Goal: Task Accomplishment & Management: Complete application form

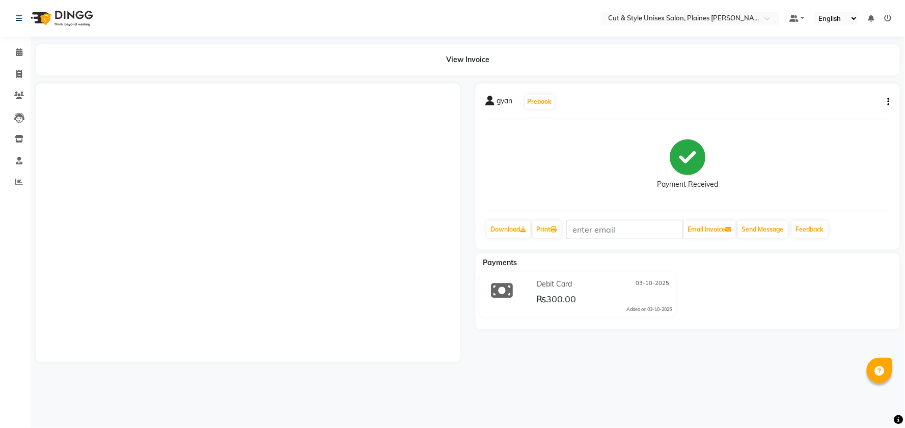
drag, startPoint x: 0, startPoint y: 0, endPoint x: 70, endPoint y: 14, distance: 71.7
click at [70, 14] on img at bounding box center [61, 18] width 70 height 29
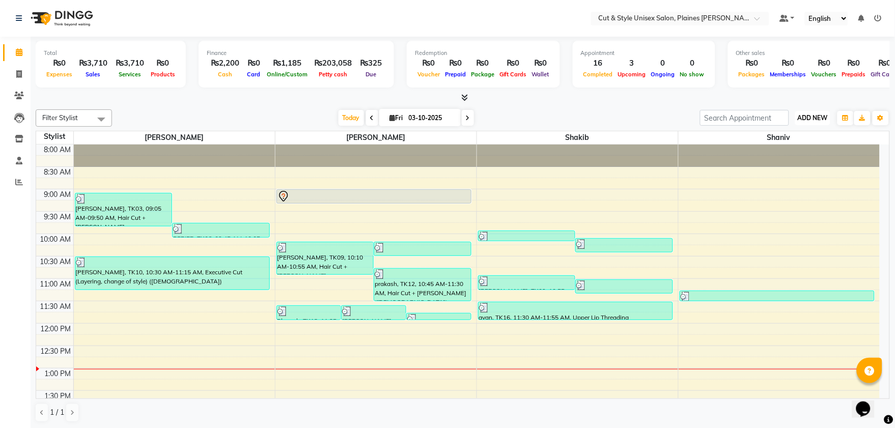
click at [808, 116] on span "ADD NEW" at bounding box center [813, 118] width 30 height 8
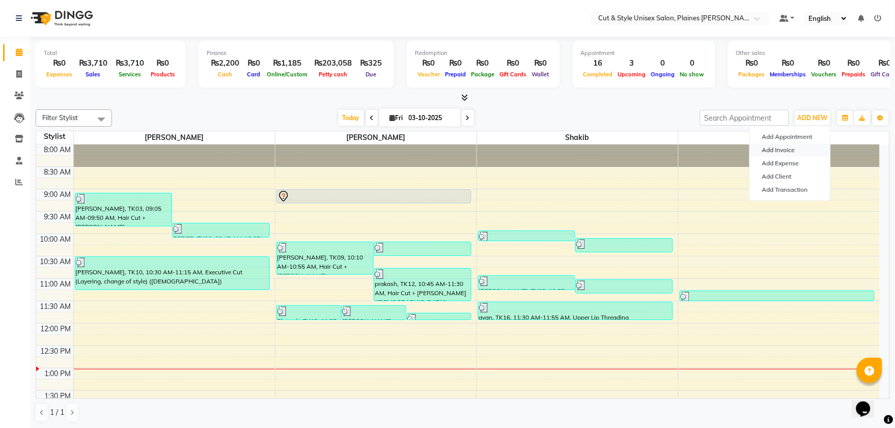
click at [803, 151] on link "Add Invoice" at bounding box center [790, 150] width 80 height 13
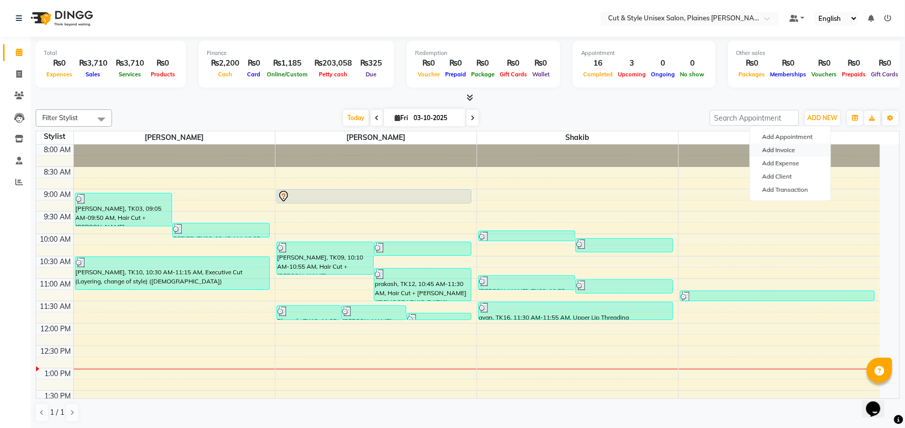
select select "service"
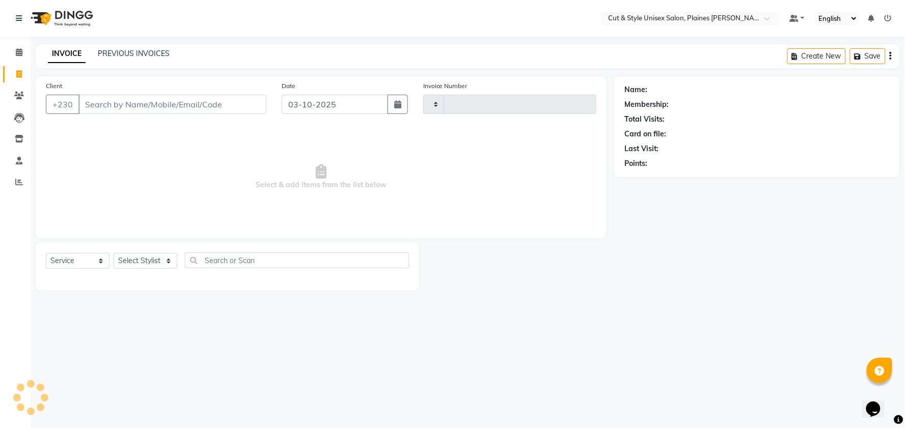
click at [194, 102] on input "Client" at bounding box center [172, 104] width 188 height 19
type input "5"
type input "4439"
select select "7731"
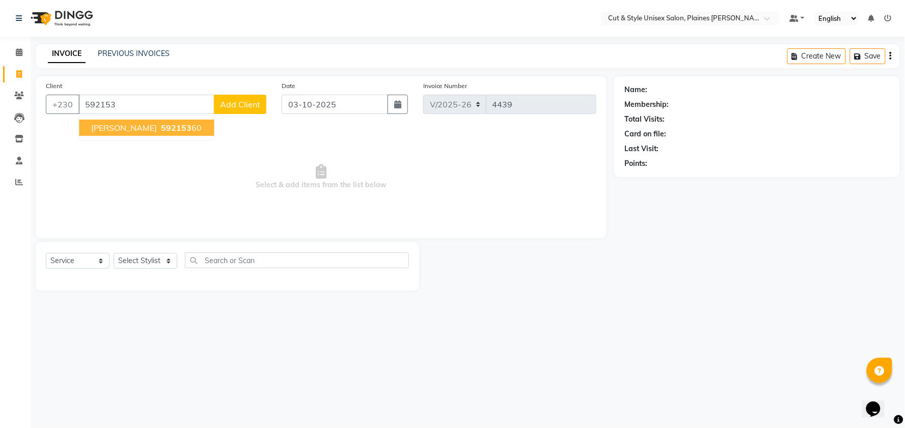
click at [121, 123] on button "[PERSON_NAME] 592153 60" at bounding box center [146, 128] width 135 height 16
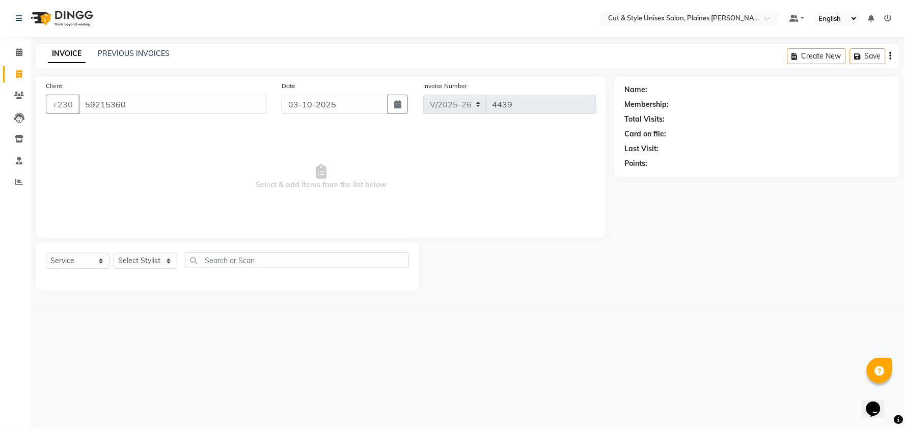
type input "59215360"
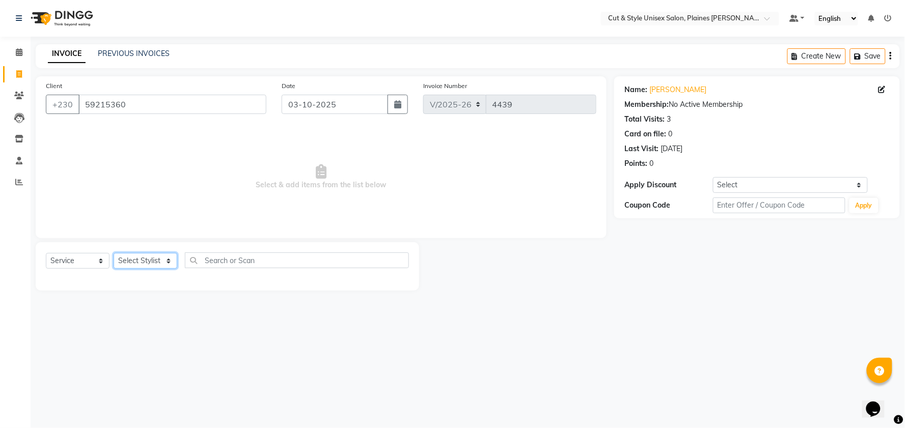
click at [163, 263] on select "Select Stylist [PERSON_NAME] Manager [PERSON_NAME]" at bounding box center [146, 261] width 64 height 16
select select "68910"
click at [114, 254] on select "Select Stylist [PERSON_NAME] Manager [PERSON_NAME]" at bounding box center [146, 261] width 64 height 16
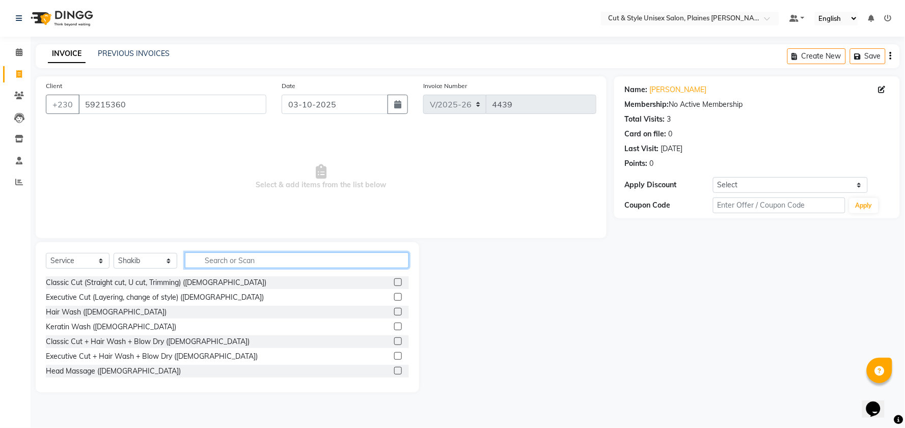
click at [220, 266] on input "text" at bounding box center [297, 261] width 224 height 16
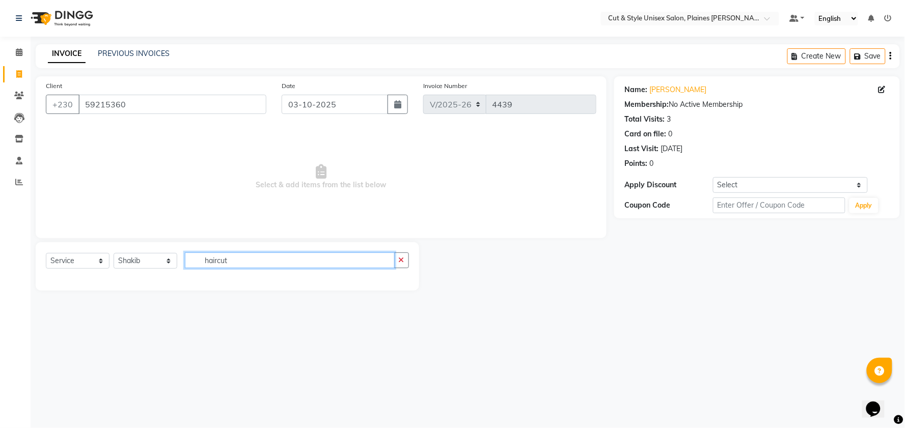
click at [215, 262] on input "haircut" at bounding box center [290, 261] width 210 height 16
click at [221, 261] on input "haircut" at bounding box center [290, 261] width 210 height 16
click at [216, 259] on input "haircut" at bounding box center [290, 261] width 210 height 16
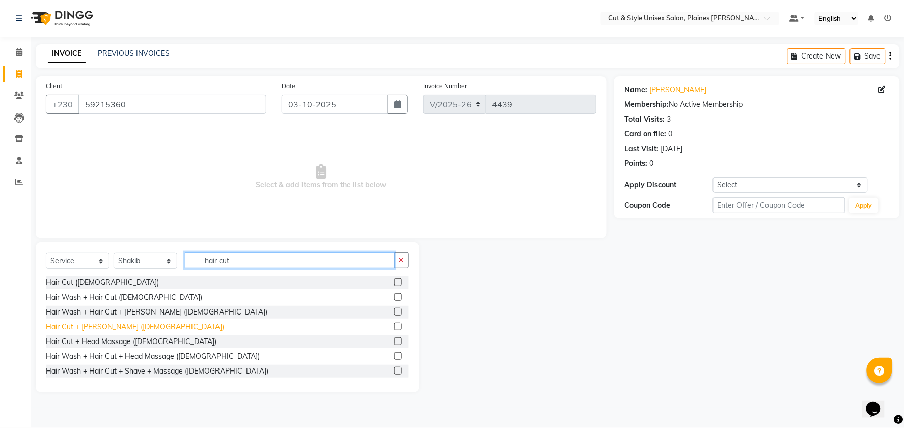
type input "hair cut"
click at [104, 327] on div "Hair Cut + [PERSON_NAME] ([DEMOGRAPHIC_DATA])" at bounding box center [135, 327] width 178 height 11
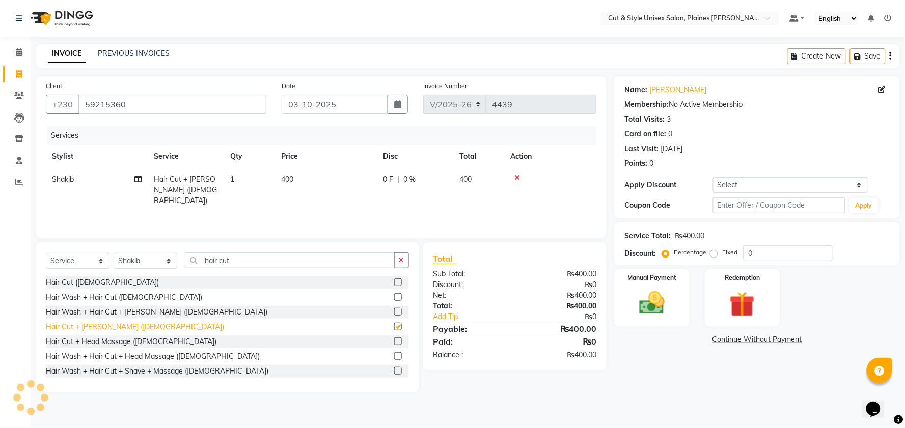
checkbox input "false"
click at [627, 291] on div "Manual Payment" at bounding box center [651, 297] width 78 height 59
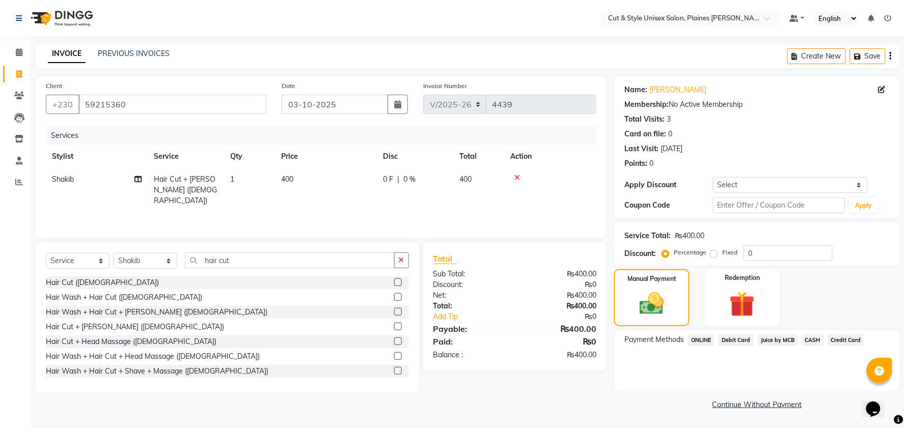
click at [812, 337] on span "CASH" at bounding box center [813, 340] width 22 height 12
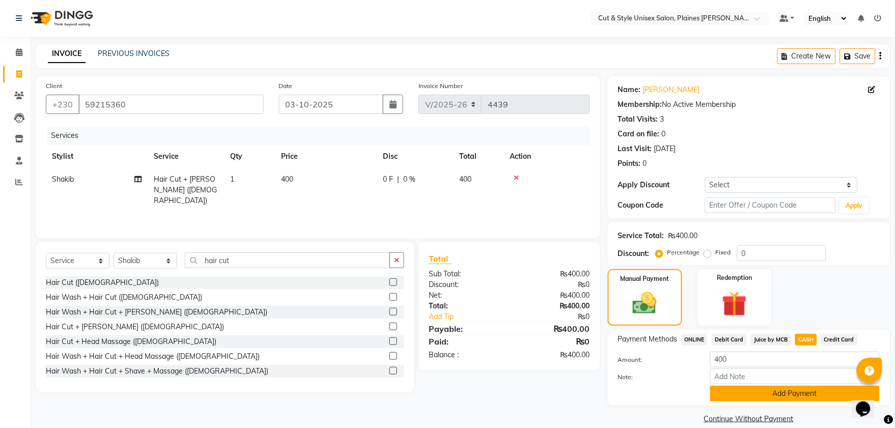
click at [776, 394] on button "Add Payment" at bounding box center [795, 394] width 170 height 16
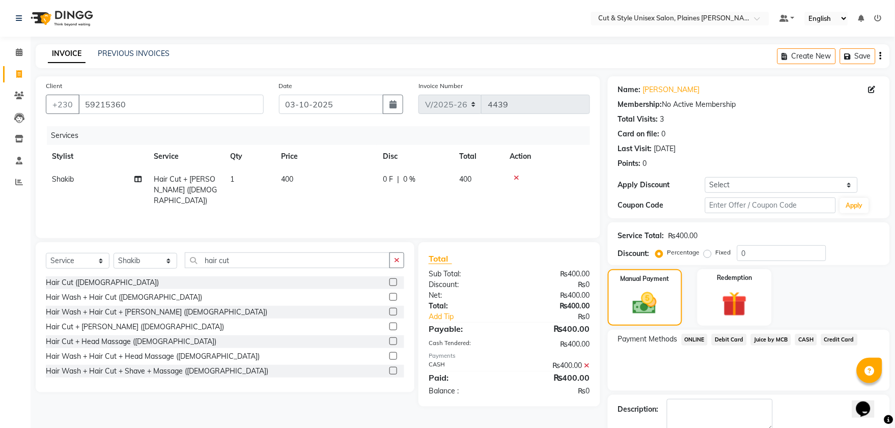
scroll to position [57, 0]
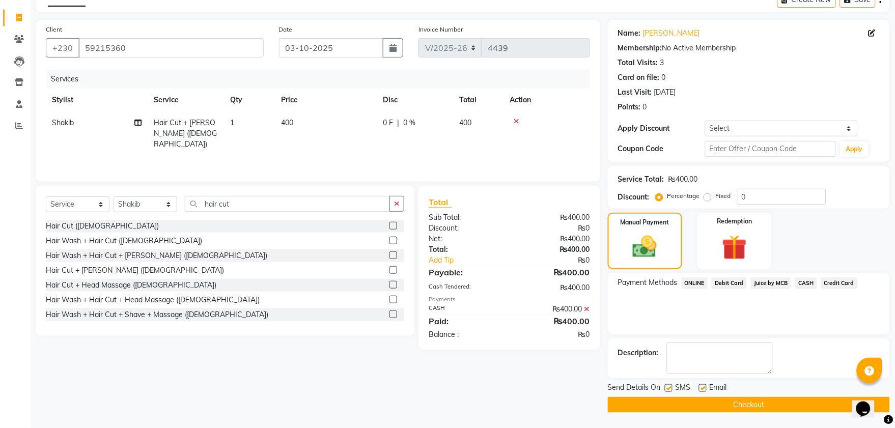
drag, startPoint x: 752, startPoint y: 403, endPoint x: 754, endPoint y: 408, distance: 6.0
click at [754, 405] on button "Checkout" at bounding box center [749, 405] width 282 height 16
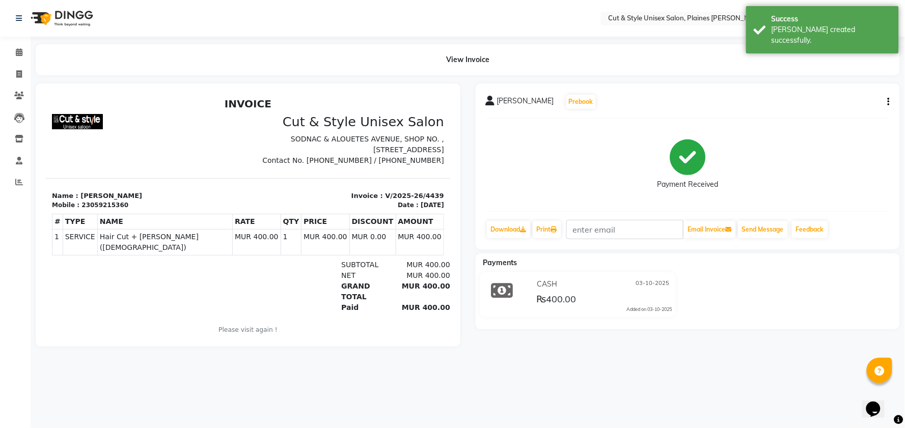
drag, startPoint x: 603, startPoint y: 281, endPoint x: 602, endPoint y: 275, distance: 6.3
click at [602, 275] on div "CASH [DATE] ₨400.00 Added on [DATE]" at bounding box center [578, 294] width 212 height 45
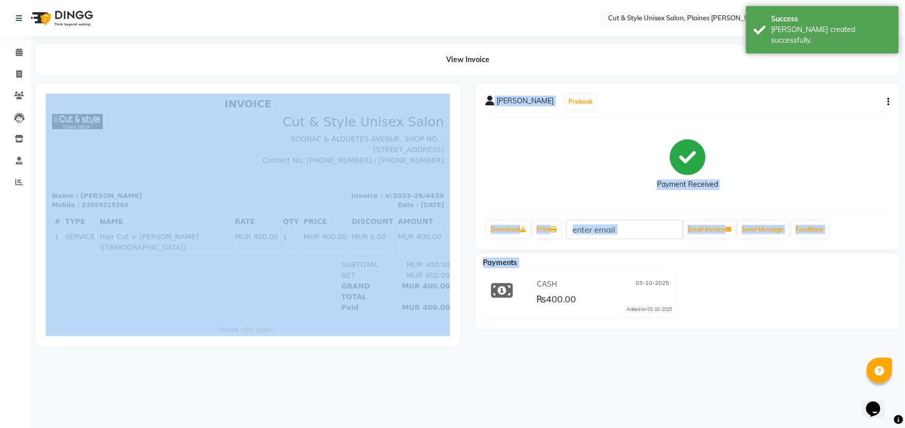
drag, startPoint x: 515, startPoint y: 275, endPoint x: 459, endPoint y: 263, distance: 57.2
click at [459, 265] on div "[PERSON_NAME] Prebook Payment Received Download Print Email Invoice Send Messag…" at bounding box center [467, 214] width 879 height 263
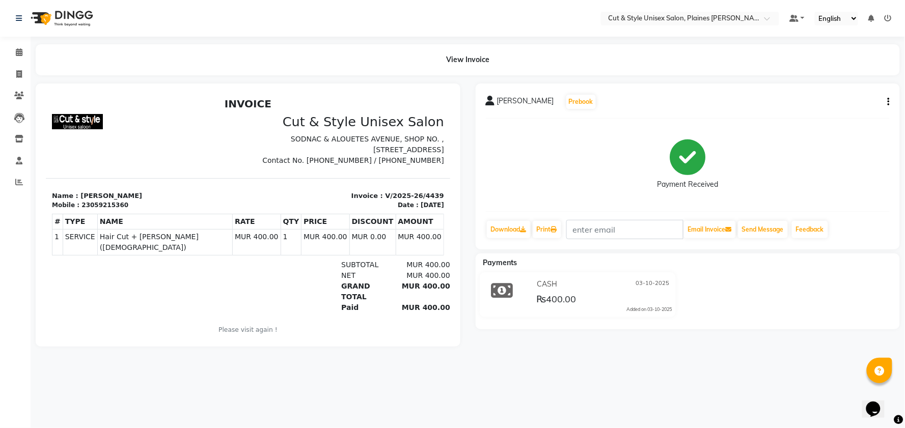
click at [381, 384] on div "Select Location × Cut & Style Unisex Salon, Plaines [PERSON_NAME] Default Panel…" at bounding box center [452, 214] width 905 height 428
click at [555, 229] on icon at bounding box center [554, 230] width 6 height 6
select select "service"
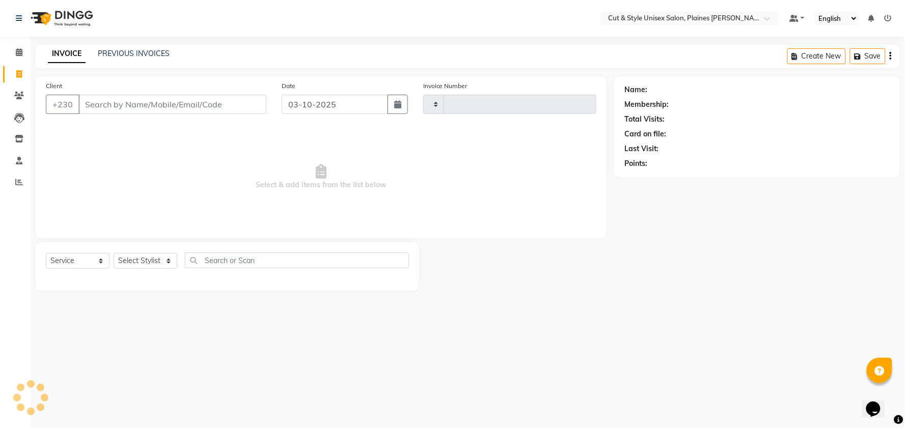
type input "4440"
select select "7731"
click at [155, 103] on input "Client" at bounding box center [172, 104] width 188 height 19
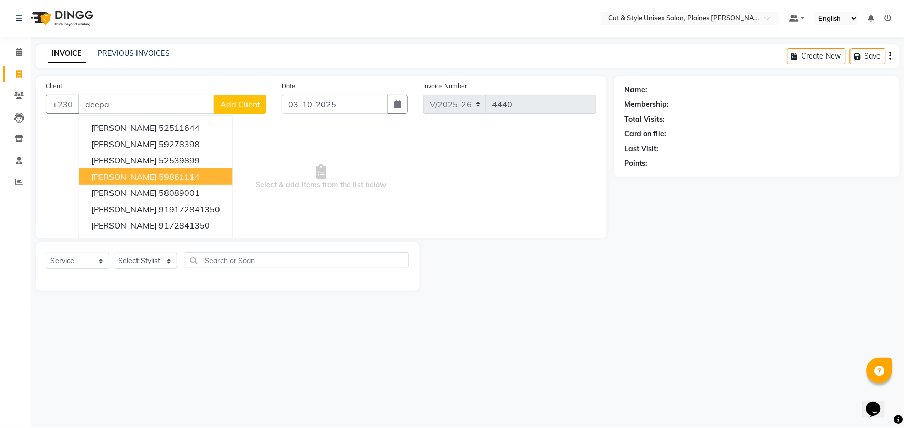
click at [197, 176] on ngb-highlight "59861114" at bounding box center [179, 177] width 41 height 10
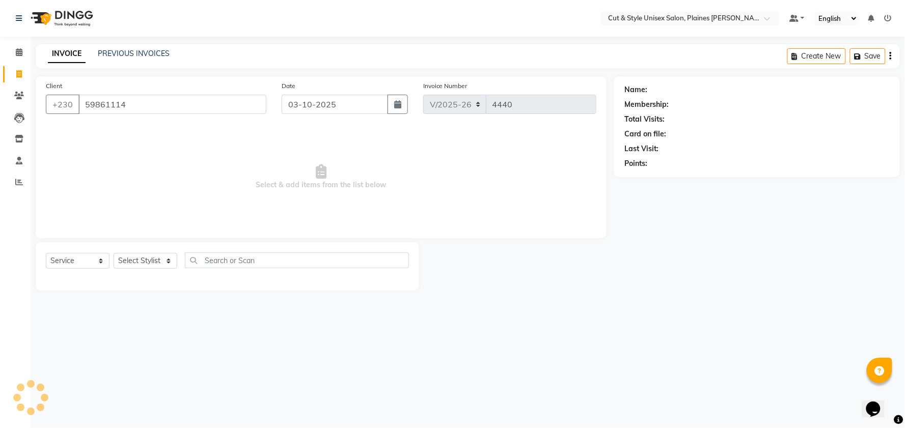
type input "59861114"
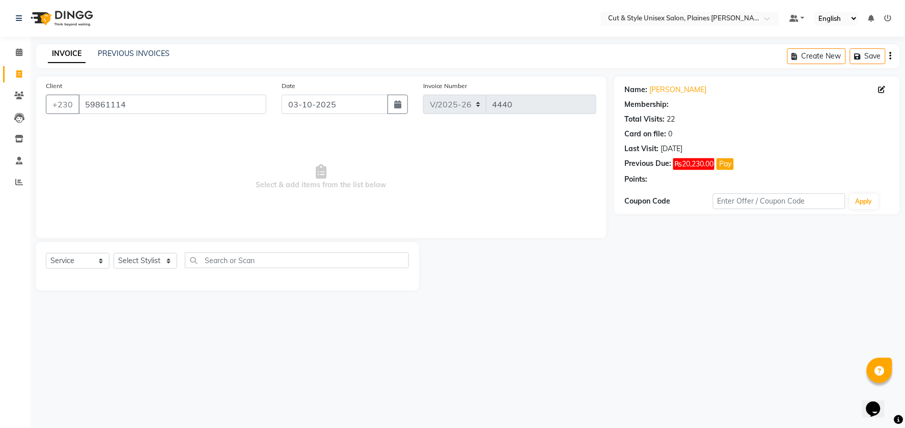
select select "1: Object"
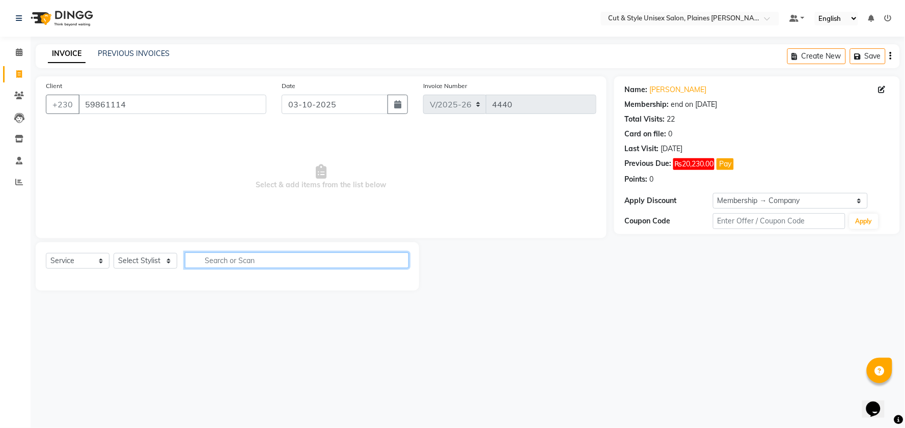
click at [209, 263] on input "text" at bounding box center [297, 261] width 224 height 16
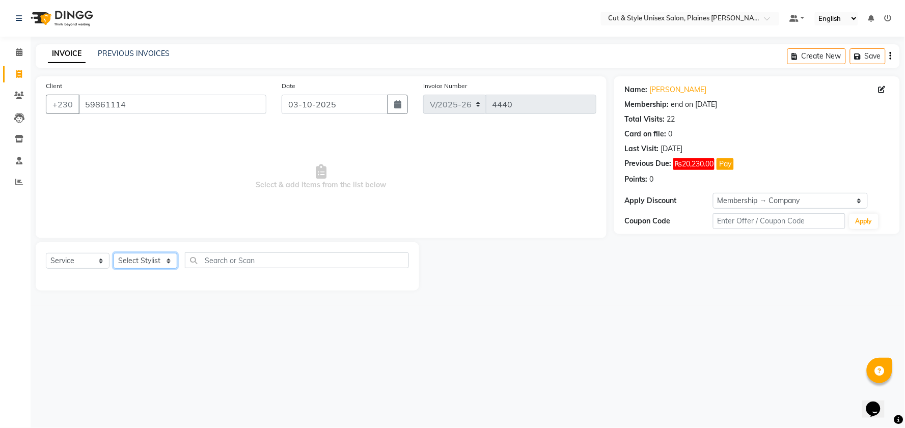
click at [133, 262] on select "Select Stylist [PERSON_NAME] Manager [PERSON_NAME]" at bounding box center [146, 261] width 64 height 16
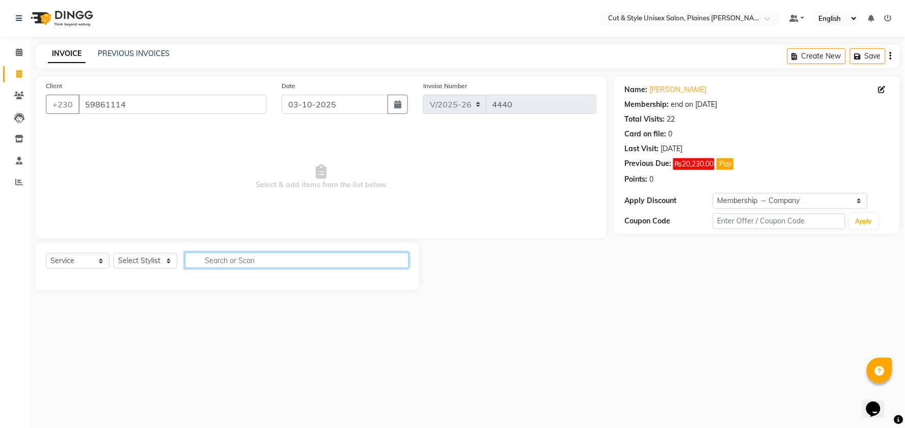
click at [272, 262] on input "text" at bounding box center [297, 261] width 224 height 16
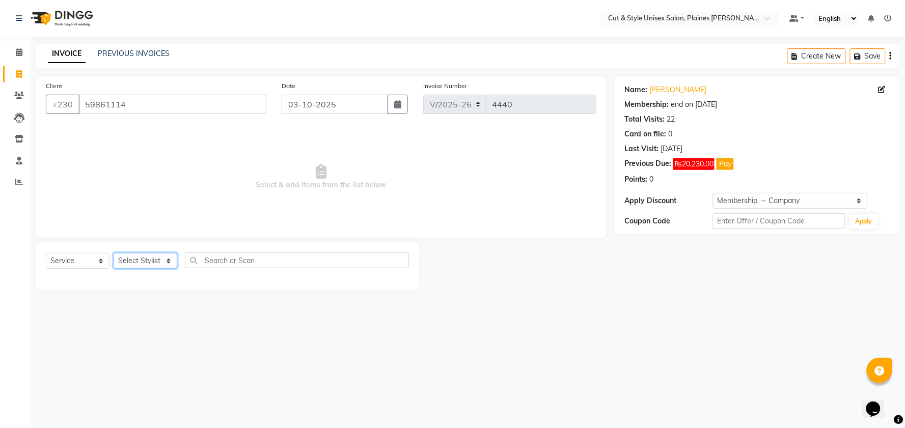
click at [165, 264] on select "Select Stylist [PERSON_NAME] Manager [PERSON_NAME]" at bounding box center [146, 261] width 64 height 16
click at [114, 254] on select "Select Stylist [PERSON_NAME] Manager [PERSON_NAME]" at bounding box center [146, 261] width 64 height 16
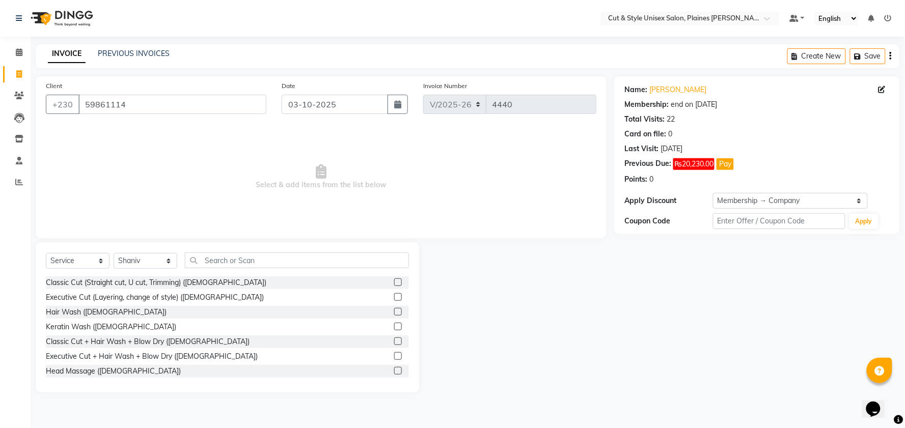
click at [113, 309] on div "Hair Wash ([DEMOGRAPHIC_DATA])" at bounding box center [227, 312] width 363 height 13
click at [169, 263] on select "Select Stylist [PERSON_NAME] Manager [PERSON_NAME]" at bounding box center [146, 261] width 64 height 16
select select "68909"
click at [114, 254] on select "Select Stylist [PERSON_NAME] Manager [PERSON_NAME]" at bounding box center [146, 261] width 64 height 16
click at [150, 310] on div "Hair Wash ([DEMOGRAPHIC_DATA])" at bounding box center [227, 312] width 363 height 13
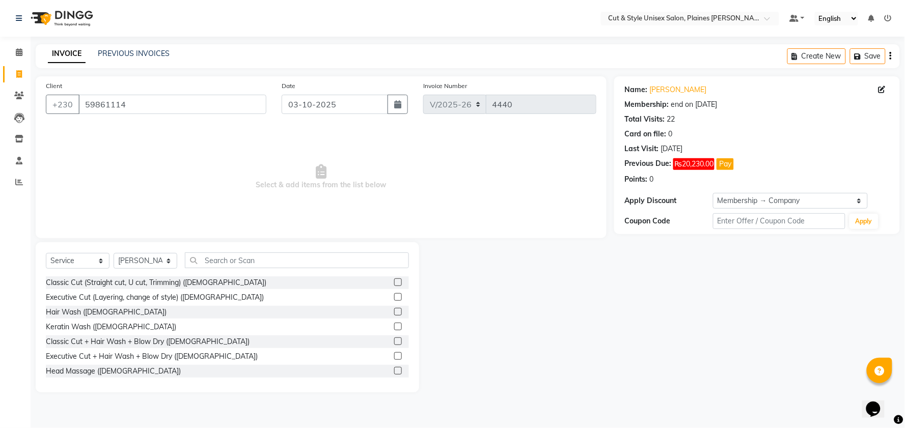
click at [154, 311] on div "Hair Wash ([DEMOGRAPHIC_DATA])" at bounding box center [227, 312] width 363 height 13
click at [123, 310] on div "Hair Wash ([DEMOGRAPHIC_DATA])" at bounding box center [227, 312] width 363 height 13
drag, startPoint x: 122, startPoint y: 310, endPoint x: 198, endPoint y: 335, distance: 79.5
click at [164, 323] on div "Classic Cut (Straight cut, U cut, Trimming) ([DEMOGRAPHIC_DATA]) Executive Cut …" at bounding box center [227, 327] width 363 height 102
click at [394, 311] on label at bounding box center [398, 312] width 8 height 8
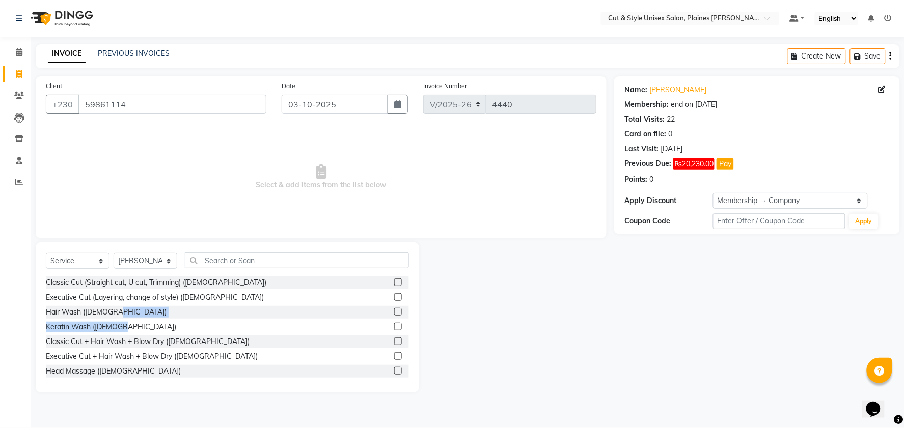
click at [394, 311] on input "checkbox" at bounding box center [397, 312] width 7 height 7
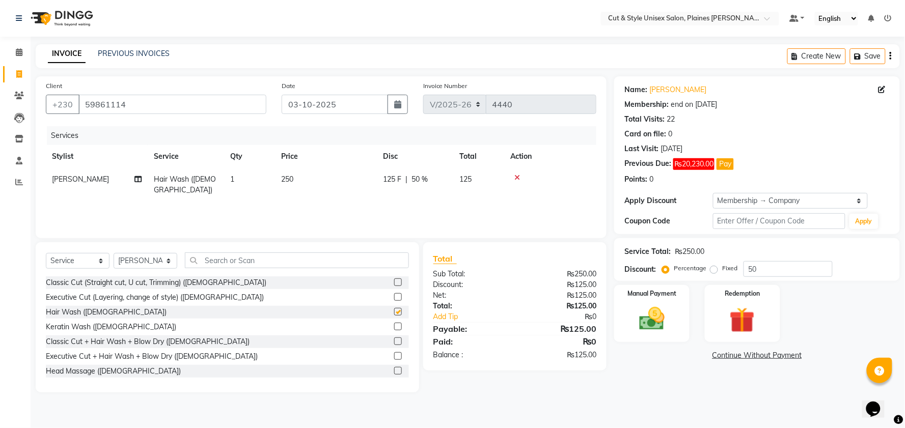
checkbox input "false"
click at [394, 281] on label at bounding box center [398, 282] width 8 height 8
click at [394, 281] on input "checkbox" at bounding box center [397, 282] width 7 height 7
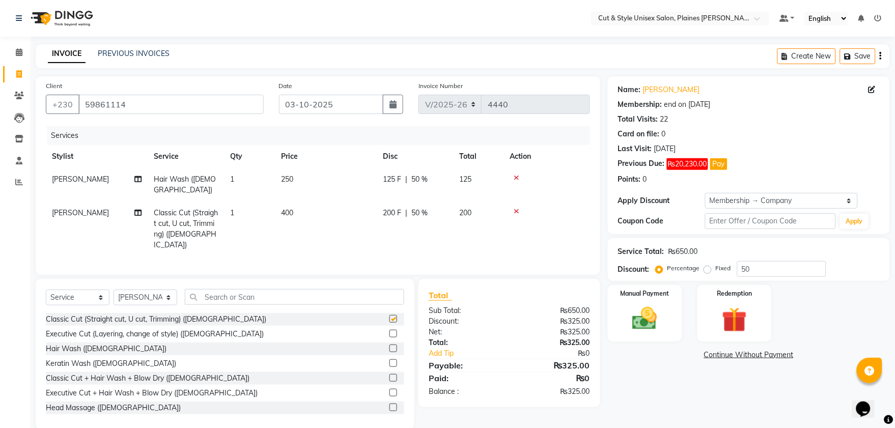
checkbox input "false"
click at [389, 345] on label at bounding box center [393, 349] width 8 height 8
click at [389, 346] on input "checkbox" at bounding box center [392, 349] width 7 height 7
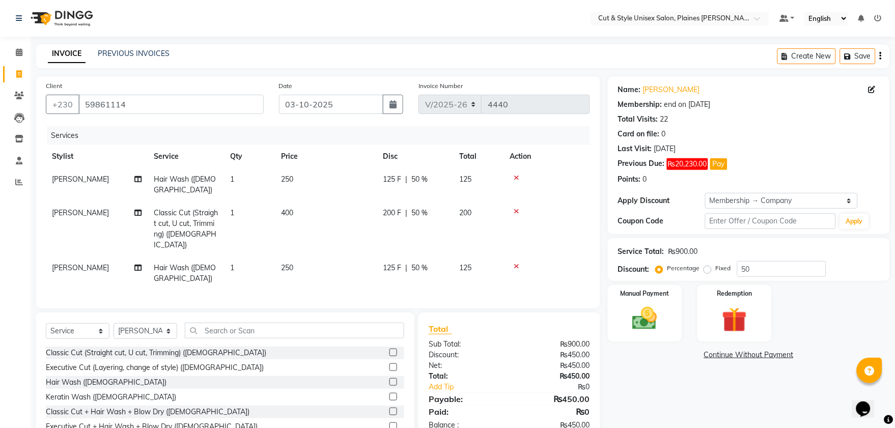
click at [389, 380] on label at bounding box center [393, 382] width 8 height 8
click at [389, 380] on input "checkbox" at bounding box center [392, 382] width 7 height 7
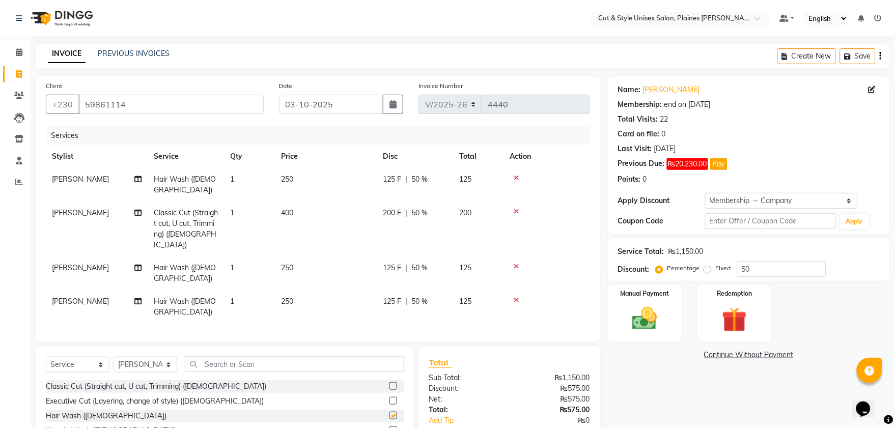
checkbox input "false"
click at [389, 385] on label at bounding box center [393, 386] width 8 height 8
click at [389, 385] on input "checkbox" at bounding box center [392, 386] width 7 height 7
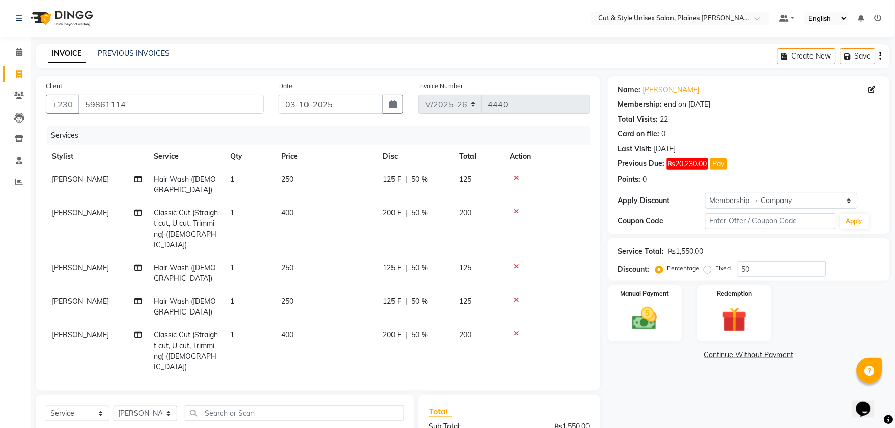
checkbox input "false"
click at [79, 11] on img at bounding box center [61, 18] width 70 height 29
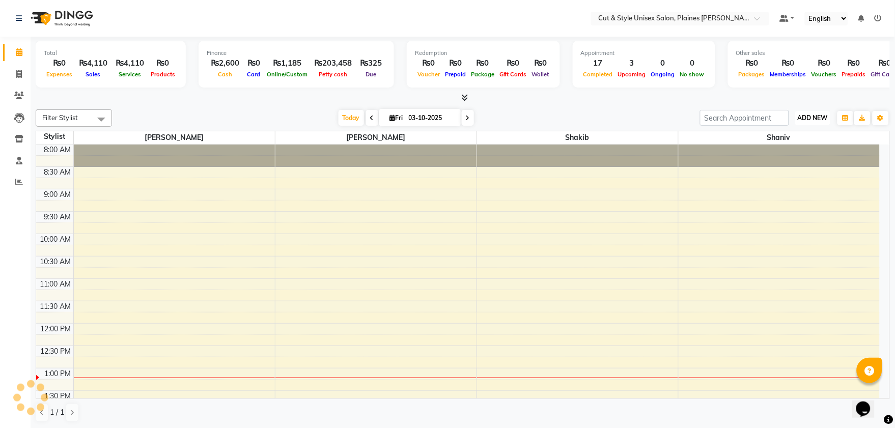
click at [801, 116] on span "ADD NEW" at bounding box center [813, 118] width 30 height 8
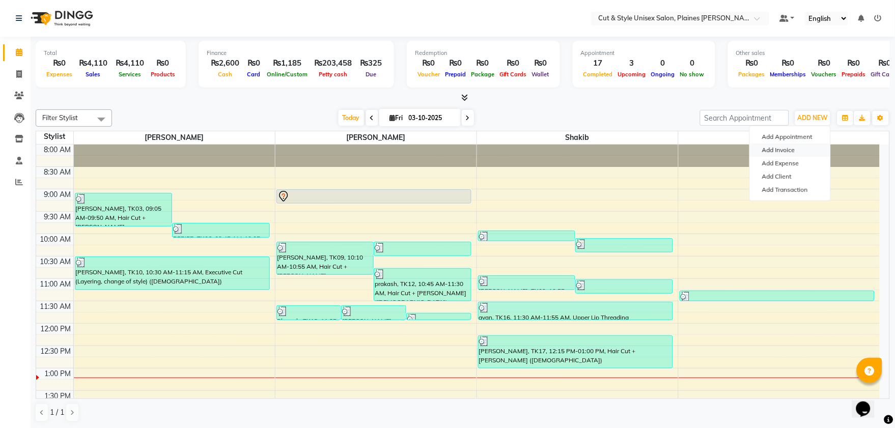
click at [776, 150] on link "Add Invoice" at bounding box center [790, 150] width 80 height 13
select select "service"
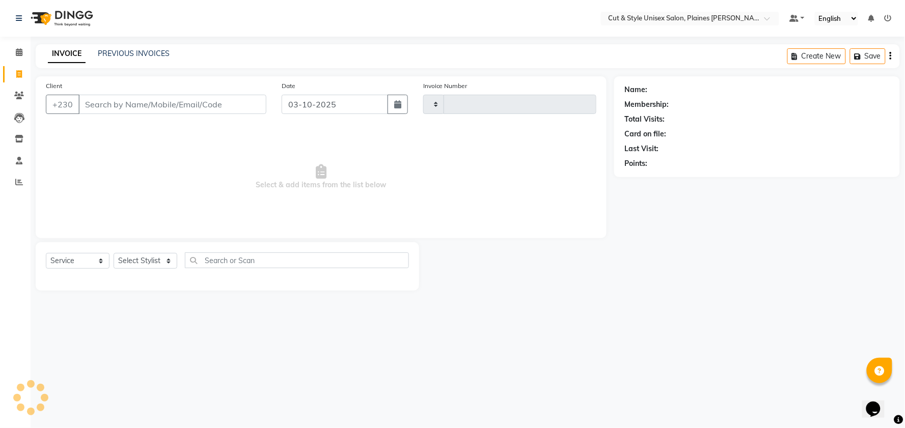
type input "4440"
select select "7731"
drag, startPoint x: 185, startPoint y: 108, endPoint x: 195, endPoint y: 97, distance: 15.1
click at [185, 107] on input "Client" at bounding box center [172, 104] width 188 height 19
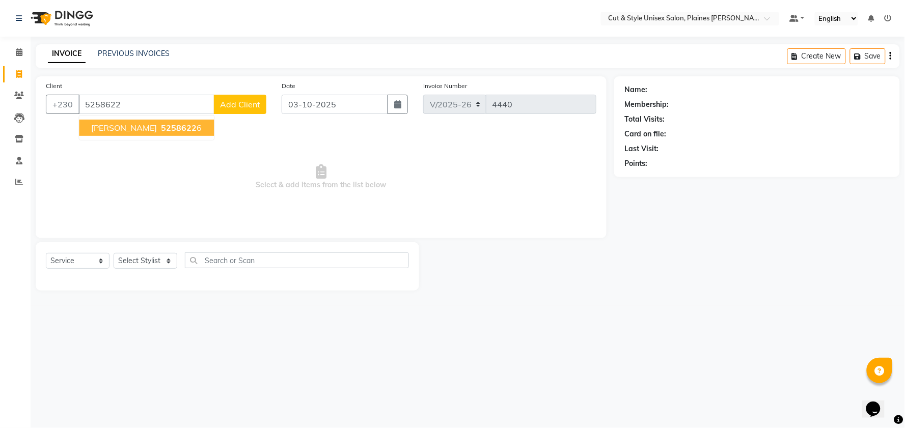
click at [175, 128] on span "5258622" at bounding box center [179, 128] width 36 height 10
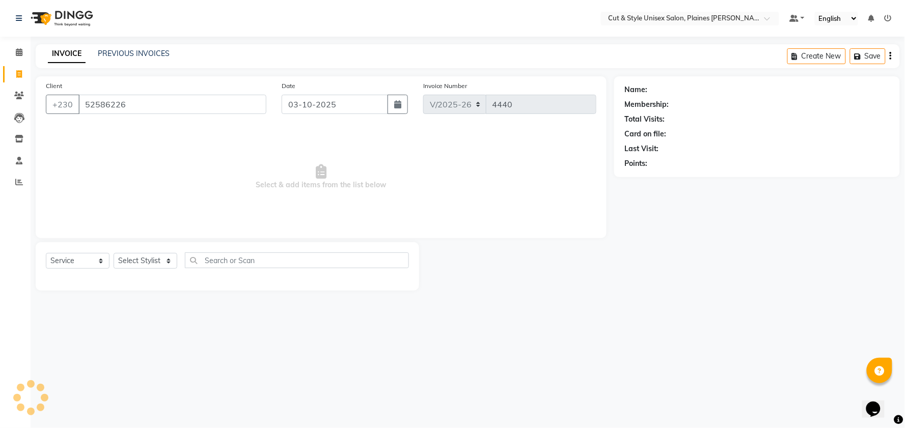
type input "52586226"
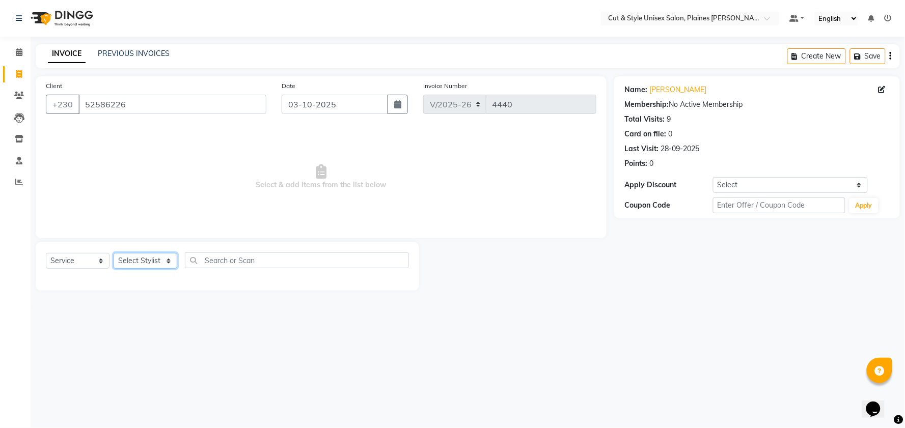
click at [143, 261] on select "Select Stylist [PERSON_NAME] Manager [PERSON_NAME]" at bounding box center [146, 261] width 64 height 16
select select "68908"
click at [114, 254] on select "Select Stylist [PERSON_NAME] Manager [PERSON_NAME]" at bounding box center [146, 261] width 64 height 16
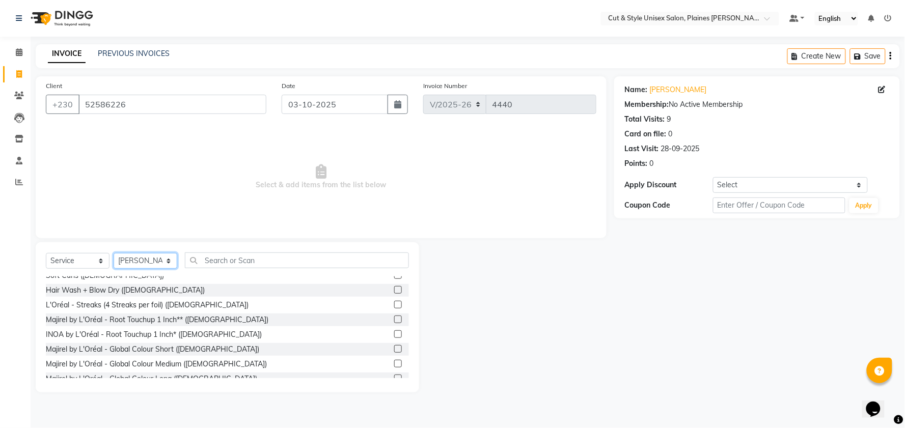
scroll to position [226, 0]
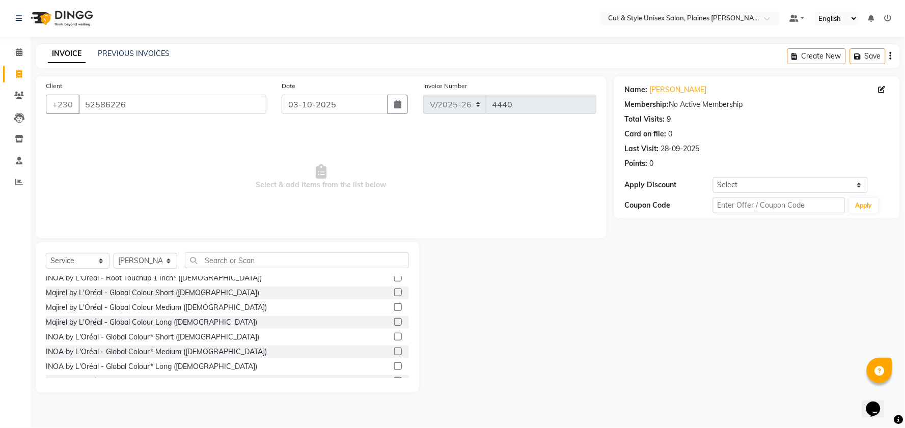
click at [394, 336] on label at bounding box center [398, 337] width 8 height 8
click at [394, 336] on input "checkbox" at bounding box center [397, 337] width 7 height 7
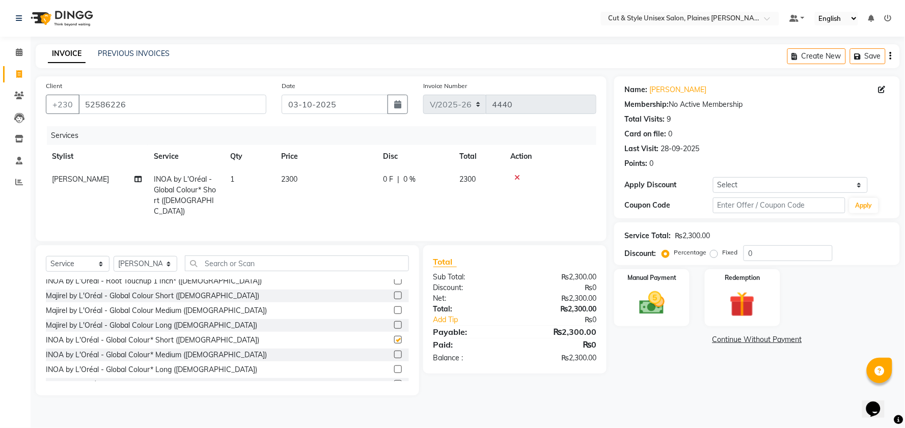
checkbox input "false"
click at [212, 261] on input "text" at bounding box center [297, 264] width 224 height 16
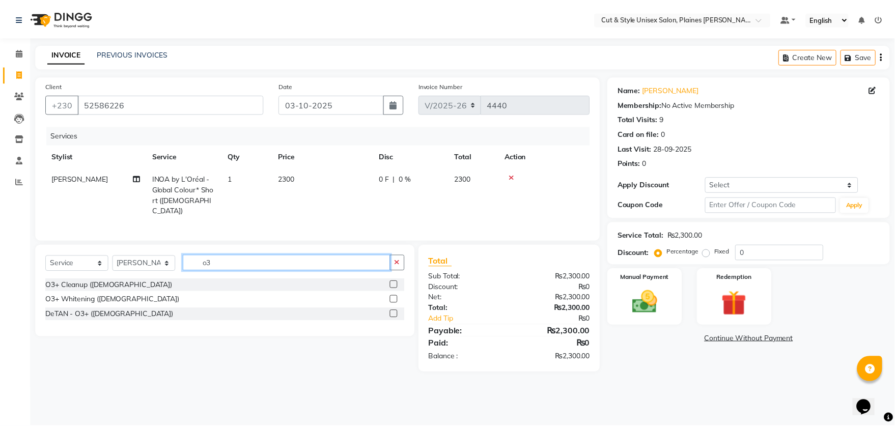
scroll to position [0, 0]
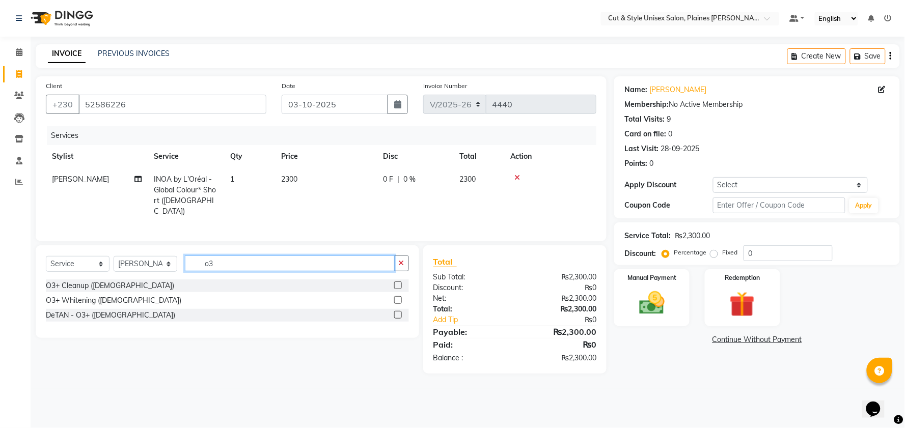
type input "o3"
click at [399, 312] on label at bounding box center [398, 315] width 8 height 8
click at [399, 312] on input "checkbox" at bounding box center [397, 315] width 7 height 7
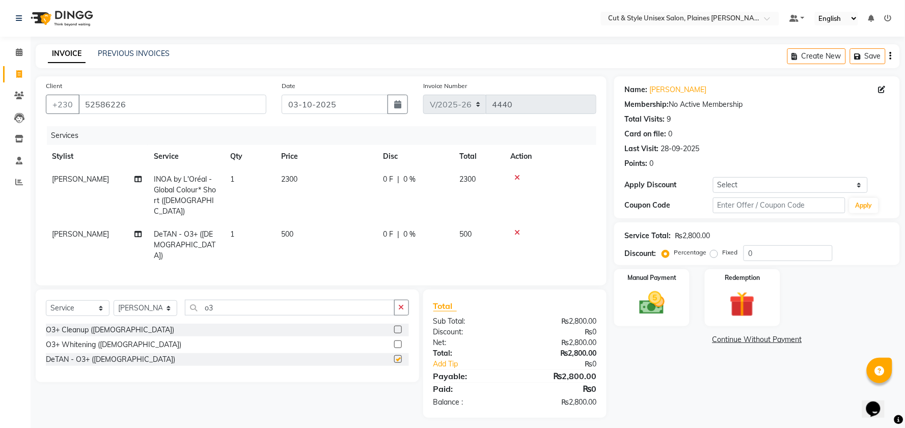
checkbox input "false"
click at [267, 300] on input "o3" at bounding box center [290, 308] width 210 height 16
type input "o"
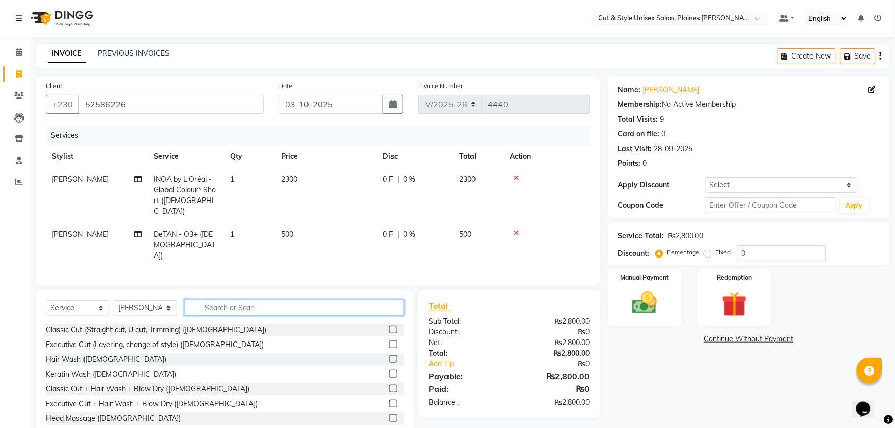
click at [245, 300] on input "text" at bounding box center [294, 308] width 219 height 16
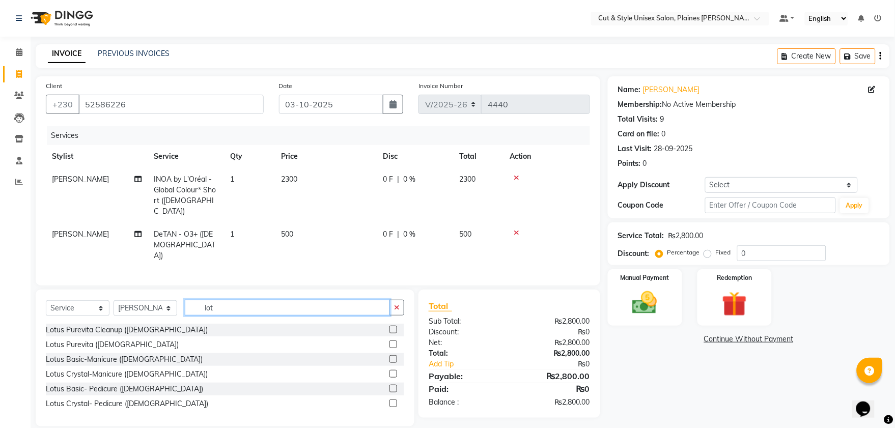
type input "lot"
click at [393, 341] on label at bounding box center [393, 345] width 8 height 8
click at [393, 342] on input "checkbox" at bounding box center [392, 345] width 7 height 7
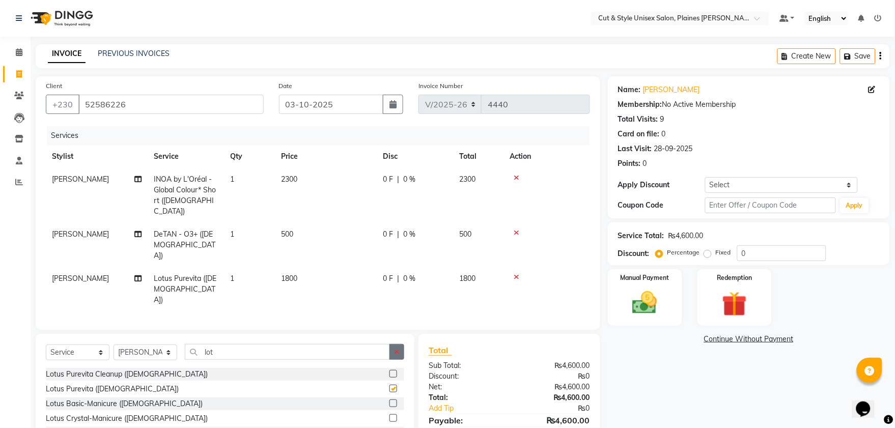
checkbox input "false"
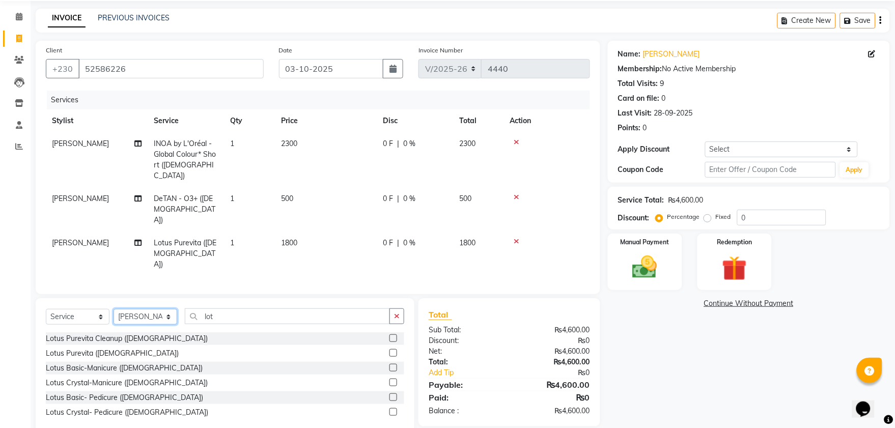
click at [151, 309] on select "Select Stylist [PERSON_NAME] Manager [PERSON_NAME]" at bounding box center [146, 317] width 64 height 16
select select "68909"
click at [114, 309] on select "Select Stylist [PERSON_NAME] Manager [PERSON_NAME]" at bounding box center [146, 317] width 64 height 16
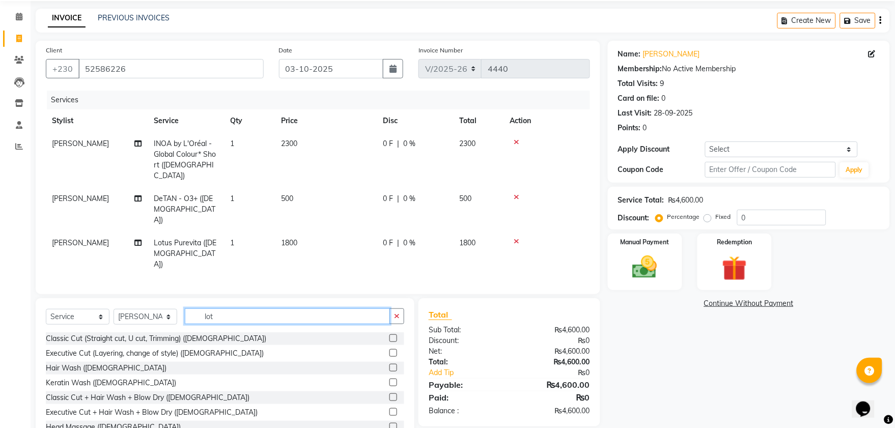
click at [241, 309] on input "lot" at bounding box center [287, 317] width 205 height 16
type input "l"
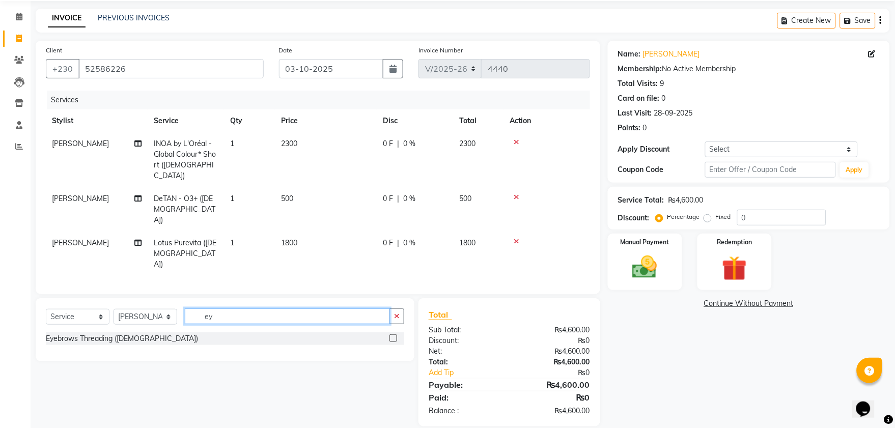
scroll to position [27, 0]
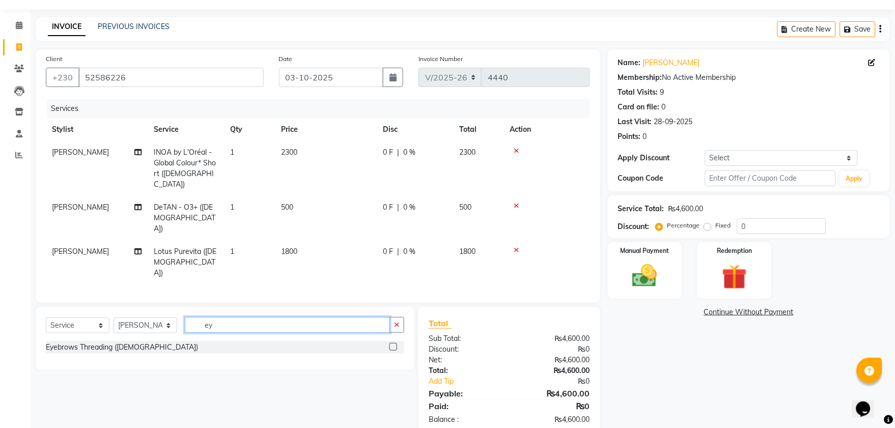
type input "ey"
click at [393, 343] on label at bounding box center [393, 347] width 8 height 8
click at [393, 344] on input "checkbox" at bounding box center [392, 347] width 7 height 7
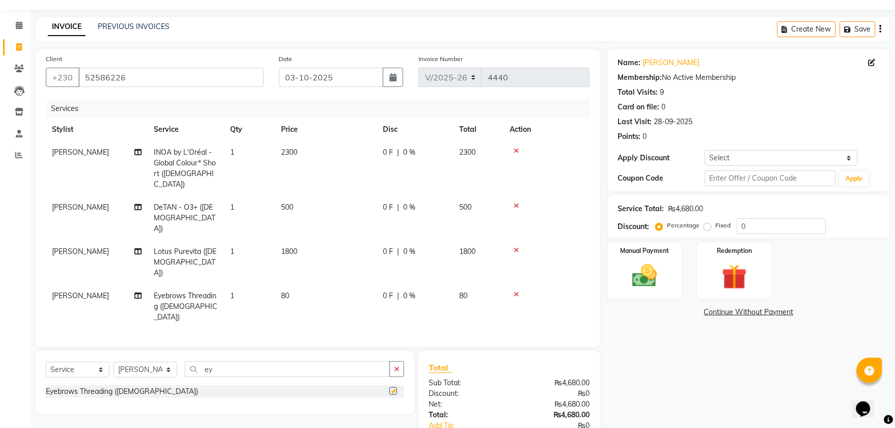
checkbox input "false"
click at [297, 361] on input "ey" at bounding box center [287, 369] width 205 height 16
type input "e"
type input "p"
type input "lip"
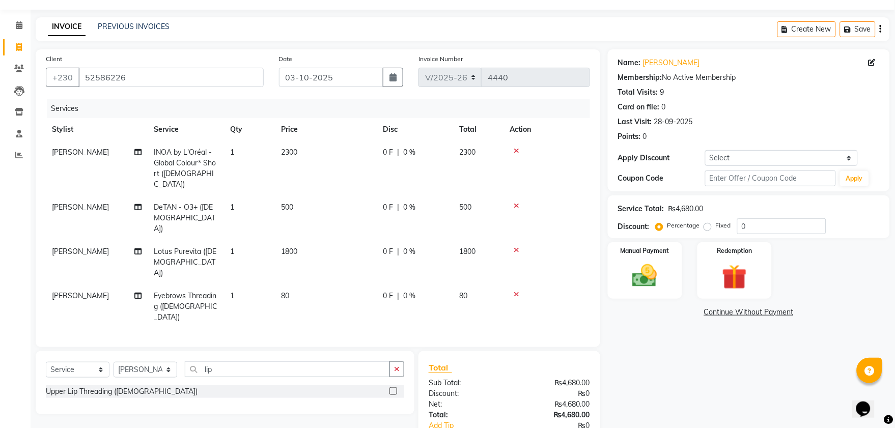
click at [392, 387] on label at bounding box center [393, 391] width 8 height 8
click at [392, 388] on input "checkbox" at bounding box center [392, 391] width 7 height 7
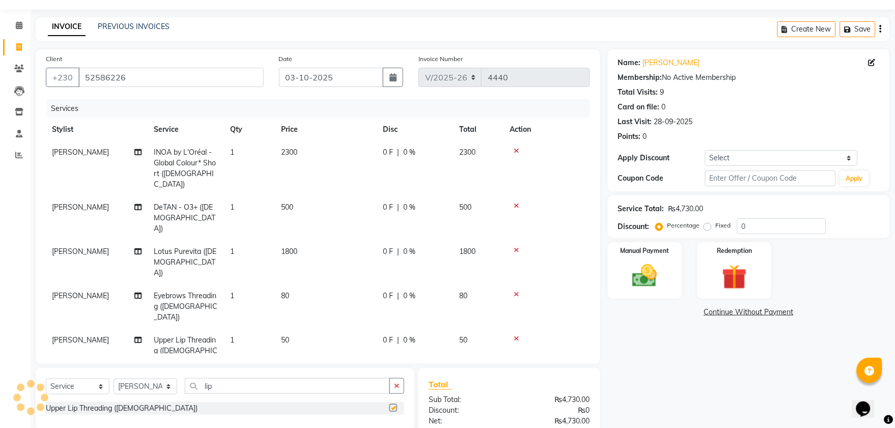
checkbox input "false"
click at [150, 379] on select "Select Stylist [PERSON_NAME] Manager [PERSON_NAME]" at bounding box center [146, 387] width 64 height 16
select select "68911"
click at [114, 379] on select "Select Stylist [PERSON_NAME] Manager [PERSON_NAME]" at bounding box center [146, 387] width 64 height 16
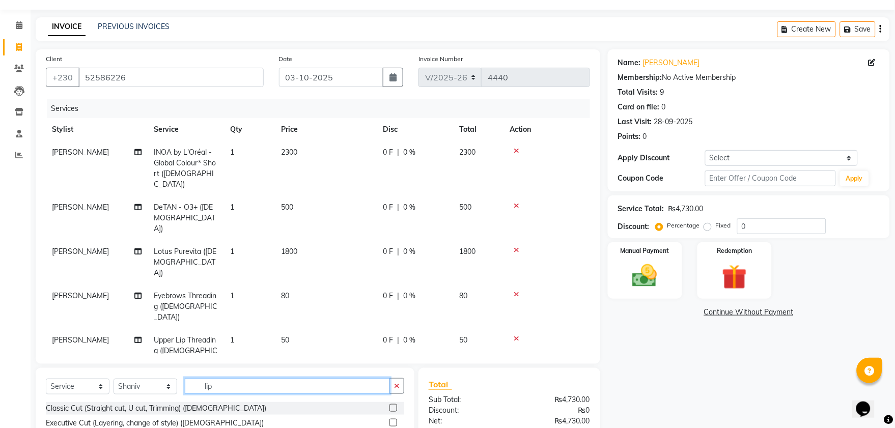
click at [217, 378] on input "lip" at bounding box center [287, 386] width 205 height 16
type input "l"
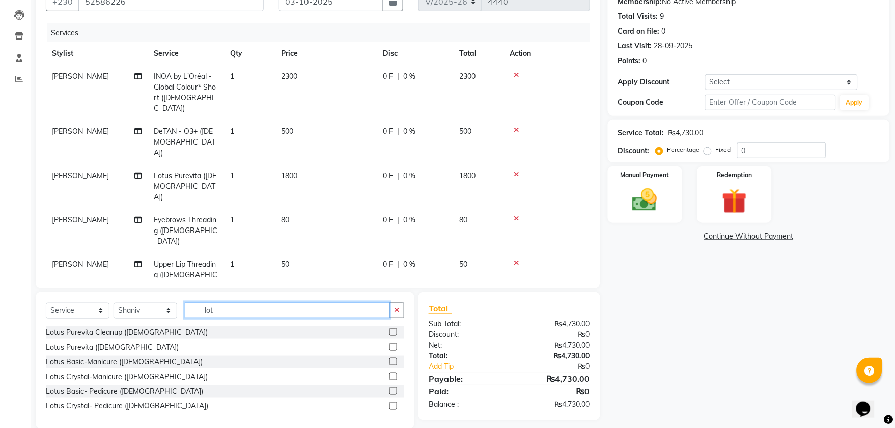
type input "lot"
click at [393, 387] on label at bounding box center [393, 391] width 8 height 8
click at [393, 388] on input "checkbox" at bounding box center [392, 391] width 7 height 7
checkbox input "false"
click at [645, 201] on img at bounding box center [645, 200] width 42 height 30
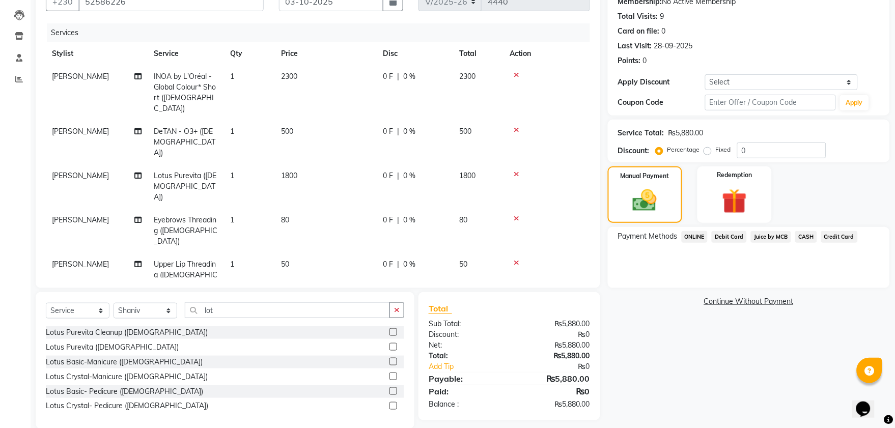
click at [802, 233] on span "CASH" at bounding box center [806, 237] width 22 height 12
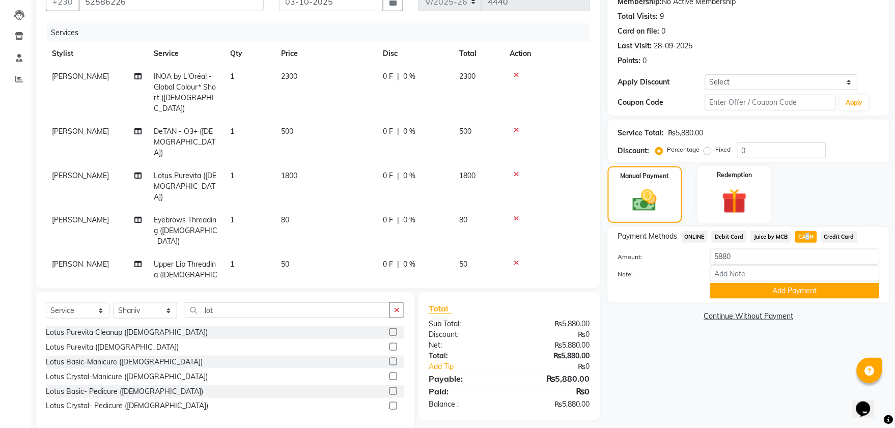
scroll to position [119, 0]
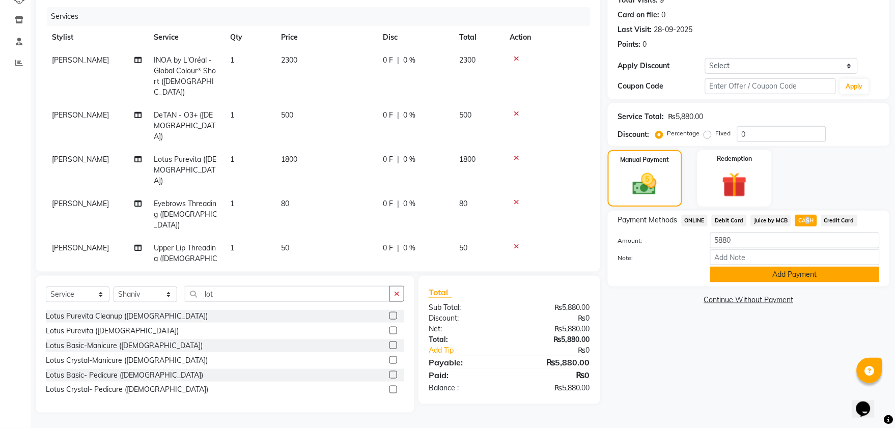
click at [723, 275] on button "Add Payment" at bounding box center [795, 275] width 170 height 16
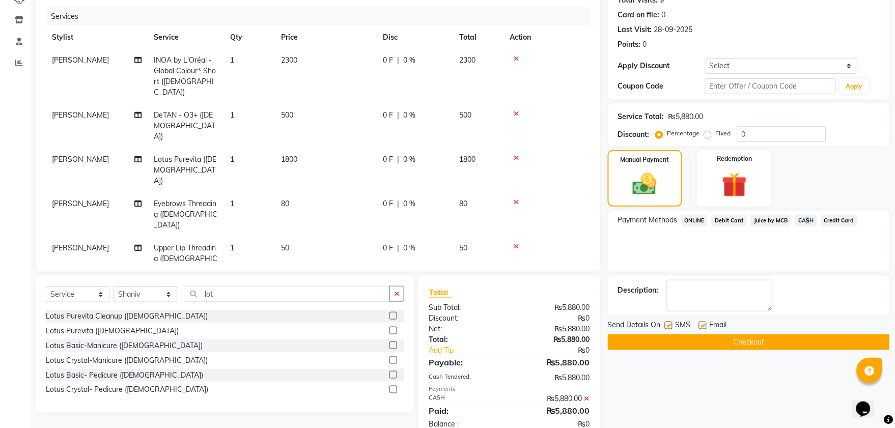
scroll to position [146, 0]
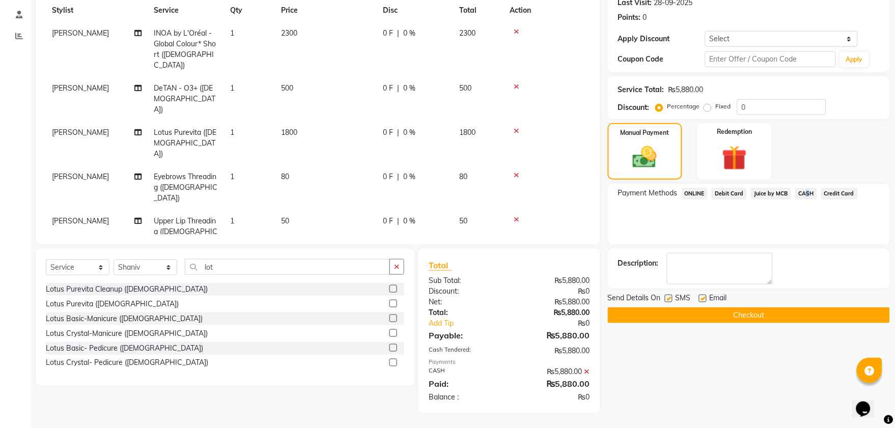
click at [710, 315] on button "Checkout" at bounding box center [749, 315] width 282 height 16
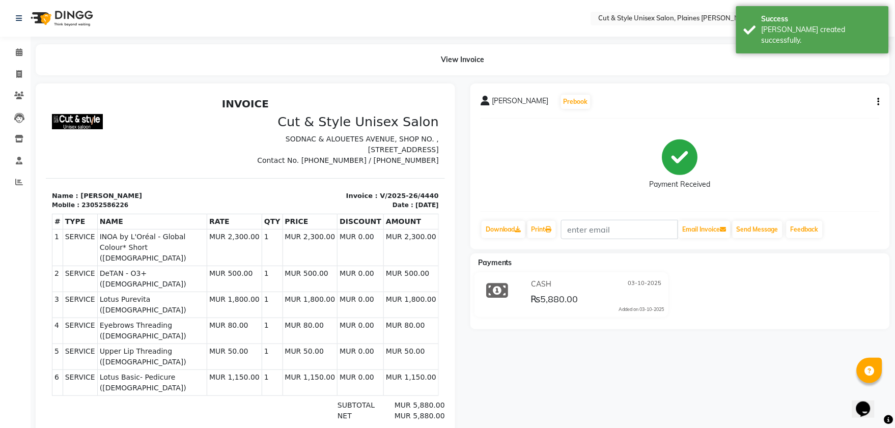
click at [78, 11] on img at bounding box center [61, 18] width 70 height 29
